Goal: Transaction & Acquisition: Book appointment/travel/reservation

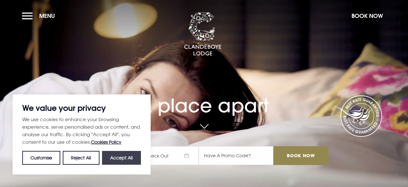
click at [125, 159] on button "Accept All" at bounding box center [121, 158] width 39 height 14
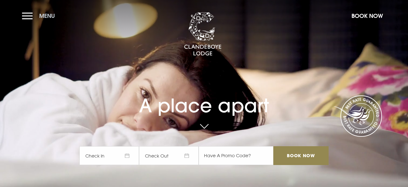
checkbox input "true"
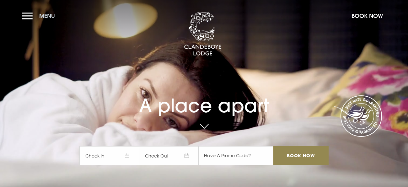
click at [29, 18] on button "Menu" at bounding box center [40, 16] width 36 height 14
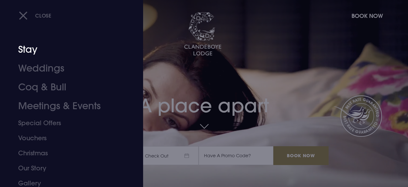
click at [29, 52] on link "Stay" at bounding box center [67, 49] width 98 height 19
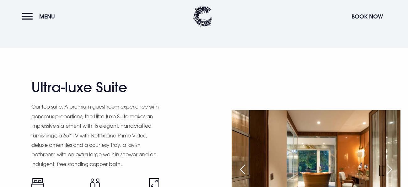
scroll to position [767, 0]
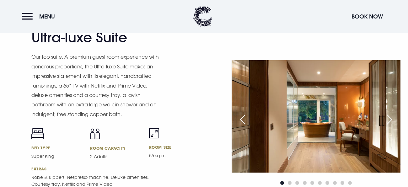
click at [391, 121] on div "Next slide" at bounding box center [390, 120] width 16 height 14
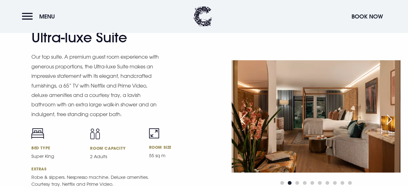
click at [391, 121] on div "Next slide" at bounding box center [390, 120] width 16 height 14
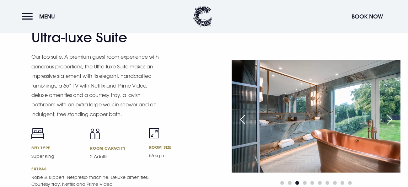
click at [391, 121] on div "Next slide" at bounding box center [390, 120] width 16 height 14
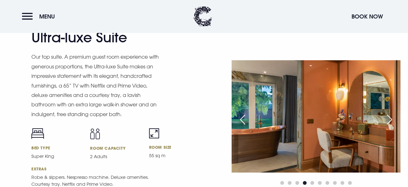
click at [391, 121] on div "Next slide" at bounding box center [390, 120] width 16 height 14
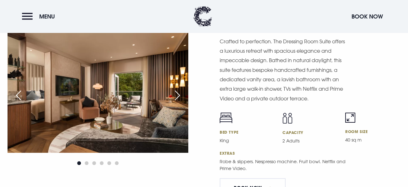
scroll to position [1021, 0]
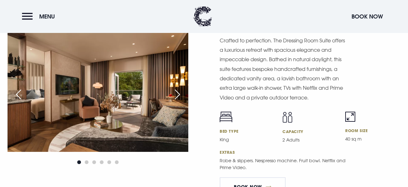
click at [178, 95] on div "Next slide" at bounding box center [178, 95] width 16 height 14
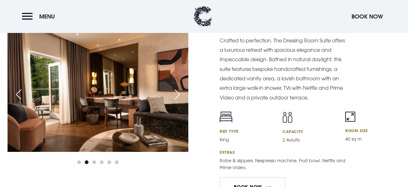
click at [178, 95] on div "Next slide" at bounding box center [178, 95] width 16 height 14
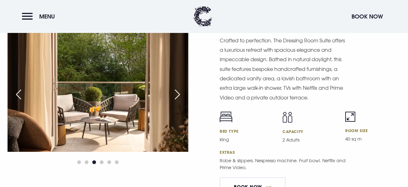
click at [178, 95] on div "Next slide" at bounding box center [178, 95] width 16 height 14
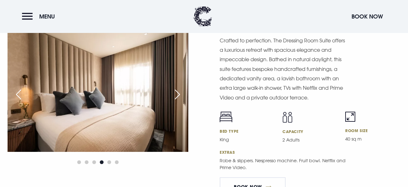
click at [199, 109] on div "Dressing Room Suite Crafted to perfection. The Dressing Room Suite offers a lux…" at bounding box center [204, 98] width 408 height 205
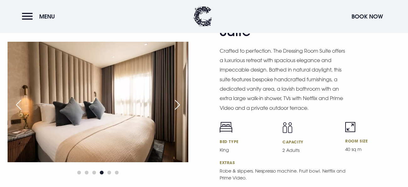
scroll to position [1014, 0]
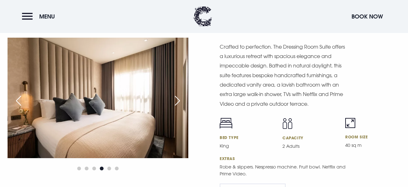
click at [199, 84] on div "Dressing Room Suite Crafted to perfection. The Dressing Room Suite offers a lux…" at bounding box center [204, 104] width 408 height 205
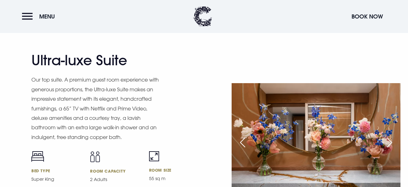
scroll to position [795, 0]
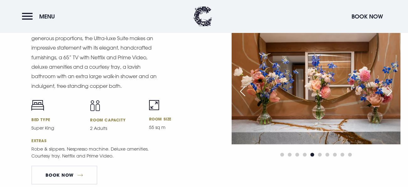
click at [380, 75] on img at bounding box center [316, 88] width 169 height 112
